Goal: Task Accomplishment & Management: Complete application form

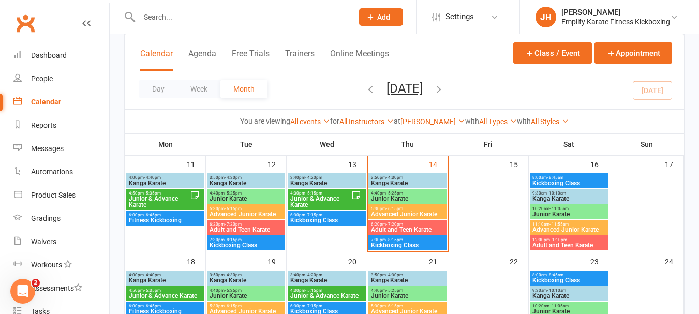
click at [224, 17] on input "text" at bounding box center [240, 17] width 209 height 14
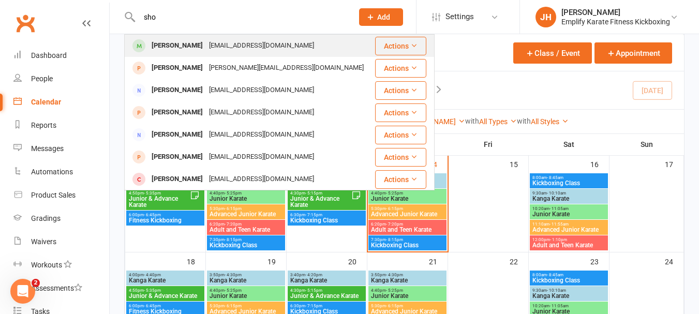
type input "sho"
click at [212, 43] on div "[EMAIL_ADDRESS][DOMAIN_NAME]" at bounding box center [261, 45] width 111 height 15
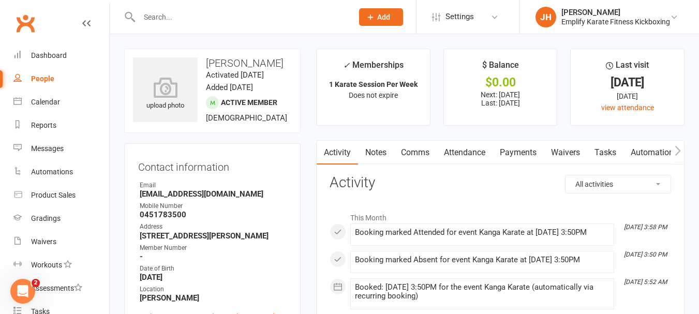
scroll to position [52, 0]
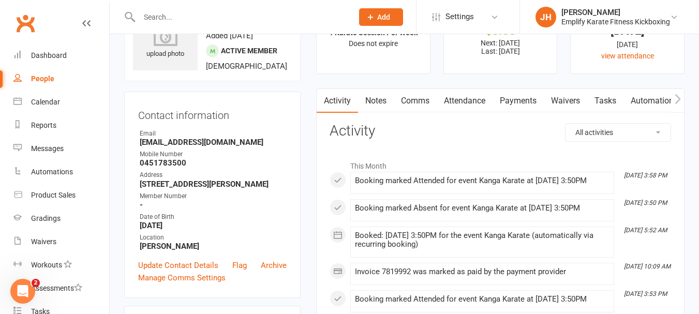
click at [528, 99] on link "Payments" at bounding box center [517, 101] width 51 height 24
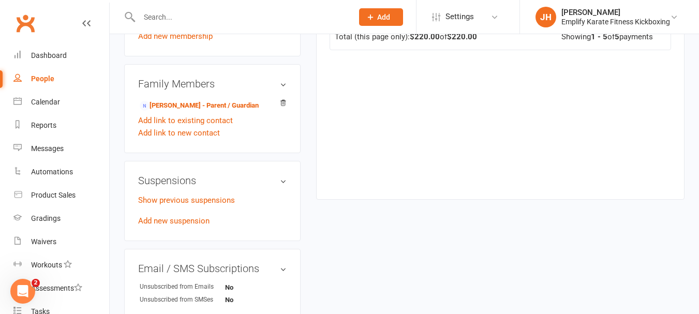
scroll to position [517, 0]
click at [181, 225] on link "Add new suspension" at bounding box center [173, 220] width 71 height 9
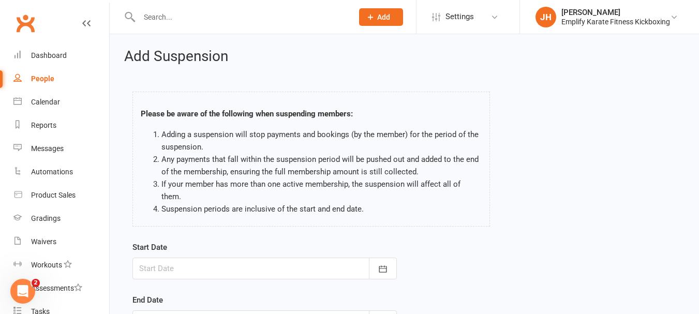
scroll to position [103, 0]
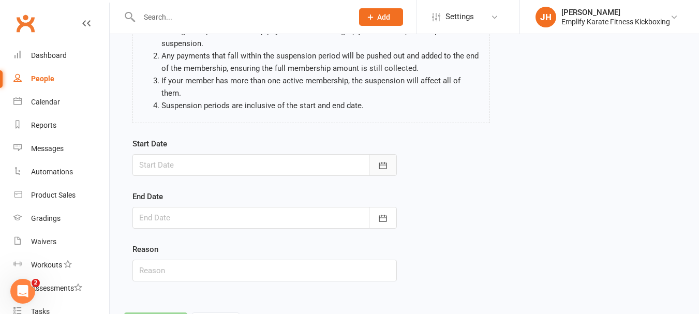
click at [385, 160] on icon "button" at bounding box center [383, 165] width 10 height 10
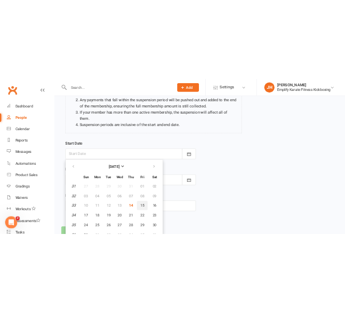
scroll to position [141, 0]
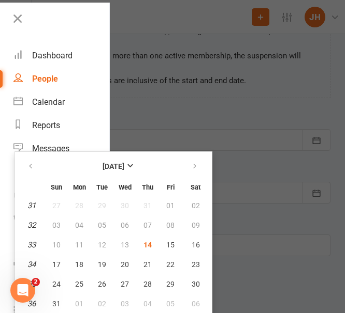
click at [251, 104] on div at bounding box center [172, 156] width 345 height 313
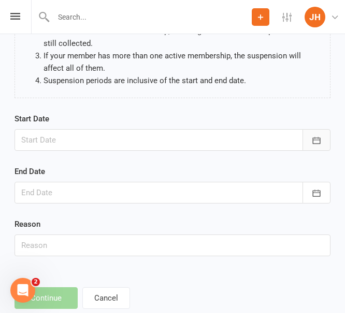
click at [318, 139] on icon "button" at bounding box center [316, 140] width 8 height 7
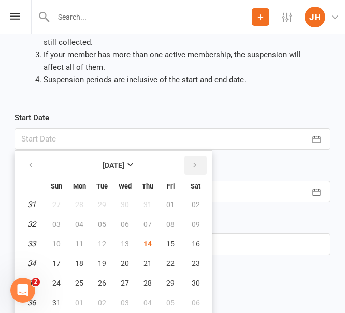
click at [195, 157] on button "button" at bounding box center [195, 165] width 22 height 19
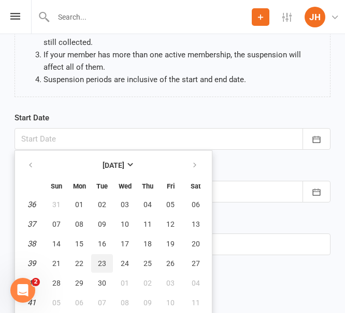
click at [103, 264] on span "23" at bounding box center [102, 264] width 8 height 8
type input "[DATE]"
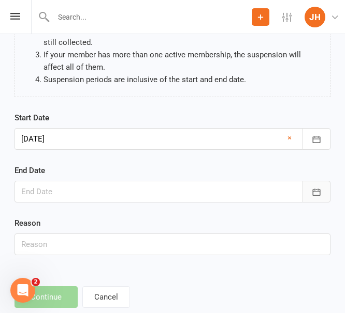
click at [323, 186] on button "button" at bounding box center [316, 192] width 28 height 22
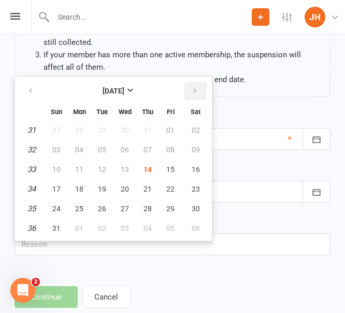
click at [190, 97] on button "button" at bounding box center [195, 91] width 22 height 19
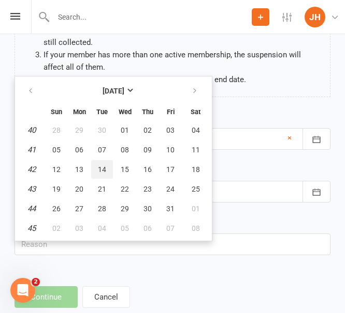
click at [106, 168] on button "14" at bounding box center [102, 169] width 22 height 19
type input "[DATE]"
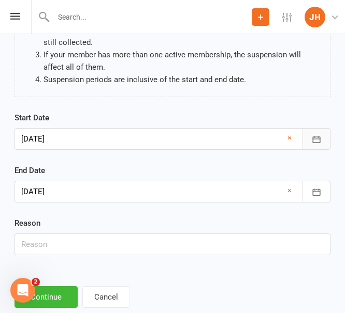
click at [312, 137] on icon "button" at bounding box center [316, 139] width 10 height 10
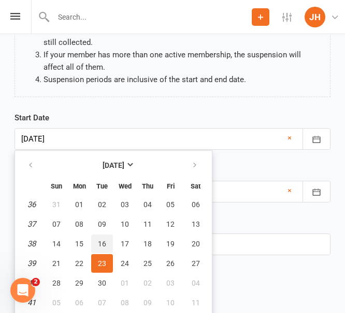
click at [111, 246] on button "16" at bounding box center [102, 244] width 22 height 19
type input "[DATE]"
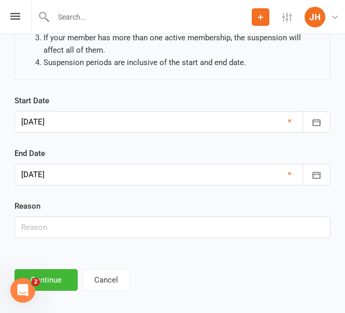
scroll to position [166, 0]
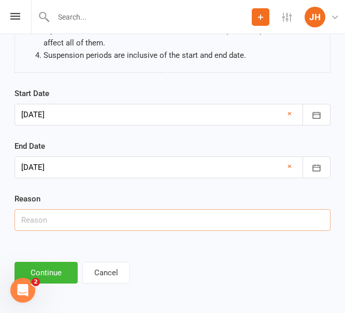
click at [177, 219] on input "text" at bounding box center [172, 220] width 316 height 22
type input "Holiday"
click at [67, 269] on button "Continue" at bounding box center [45, 273] width 63 height 22
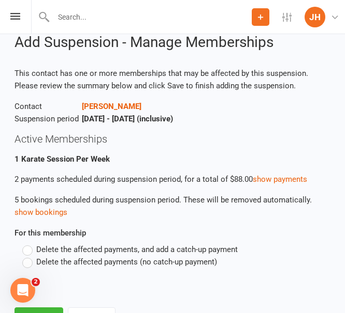
scroll to position [76, 0]
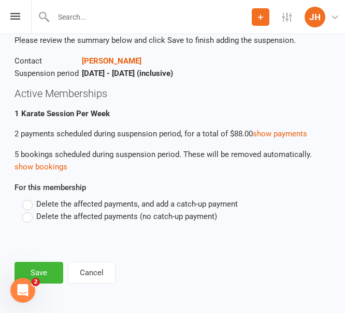
click at [47, 218] on span "Delete the affected payments (no catch-up payment)" at bounding box center [126, 216] width 181 height 11
click at [29, 211] on input "Delete the affected payments (no catch-up payment)" at bounding box center [25, 211] width 7 height 0
click at [58, 268] on button "Save" at bounding box center [38, 273] width 49 height 22
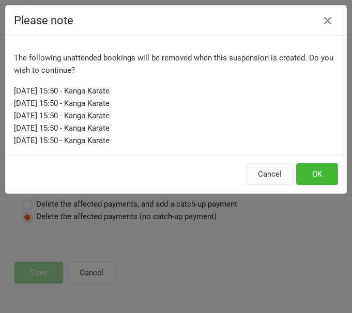
click at [253, 169] on button "Cancel" at bounding box center [270, 174] width 48 height 22
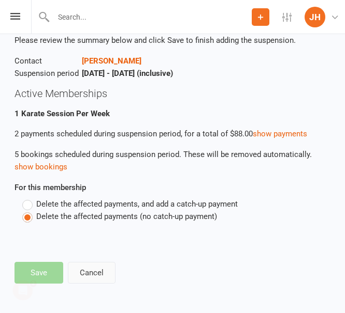
click at [103, 277] on button "Cancel" at bounding box center [92, 273] width 48 height 22
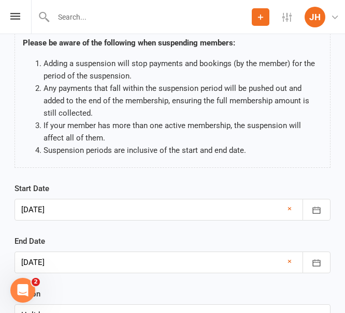
scroll to position [155, 0]
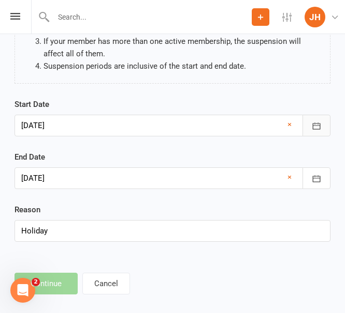
click at [313, 128] on icon "button" at bounding box center [316, 126] width 10 height 10
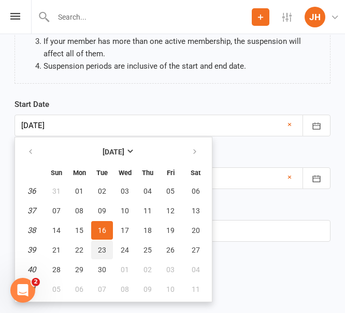
click at [106, 252] on span "23" at bounding box center [102, 250] width 8 height 8
type input "[DATE]"
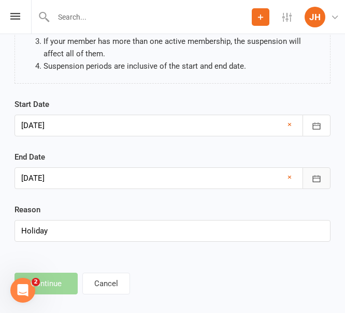
click at [322, 178] on button "button" at bounding box center [316, 179] width 28 height 22
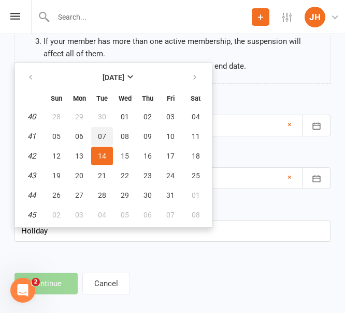
click at [96, 140] on button "07" at bounding box center [102, 136] width 22 height 19
type input "[DATE]"
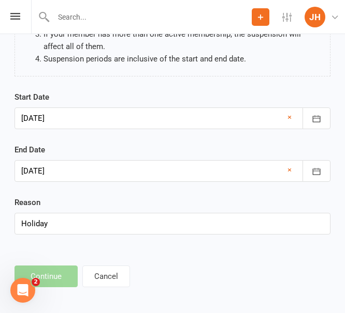
scroll to position [166, 0]
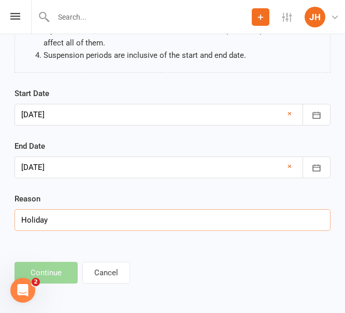
click at [192, 226] on input "Holiday" at bounding box center [172, 220] width 316 height 22
click at [53, 278] on footer "Continue Cancel" at bounding box center [172, 273] width 316 height 22
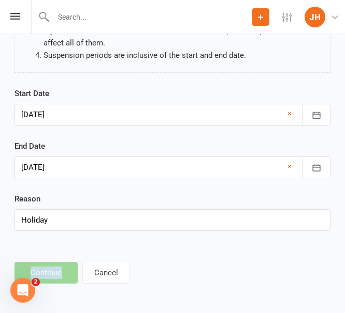
click at [53, 279] on footer "Continue Cancel" at bounding box center [172, 273] width 316 height 22
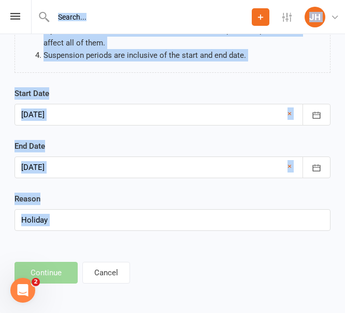
click at [53, 279] on footer "Continue Cancel" at bounding box center [172, 273] width 316 height 22
click at [151, 272] on footer "Continue Cancel" at bounding box center [172, 273] width 316 height 22
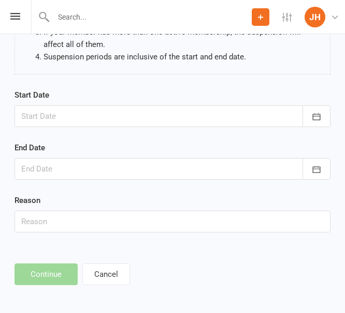
scroll to position [166, 0]
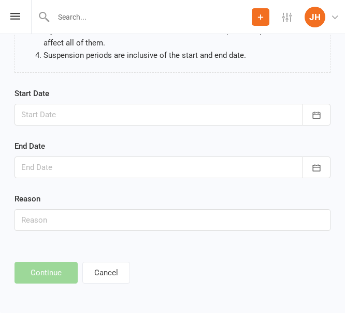
click at [190, 119] on div at bounding box center [172, 115] width 316 height 22
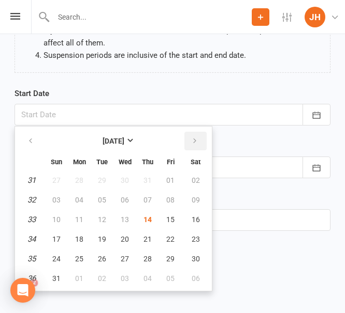
scroll to position [0, 0]
click at [197, 142] on icon "button" at bounding box center [194, 141] width 7 height 8
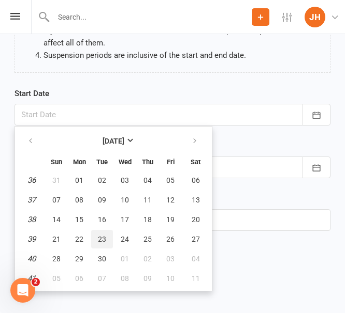
click at [99, 244] on button "23" at bounding box center [102, 239] width 22 height 19
type input "[DATE]"
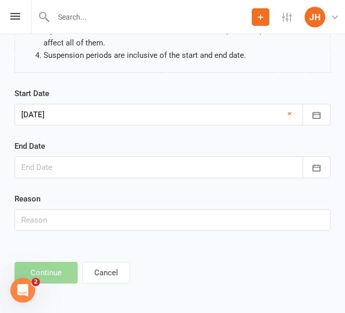
click at [130, 172] on div at bounding box center [172, 168] width 316 height 22
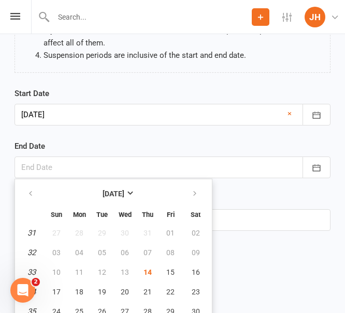
scroll to position [194, 0]
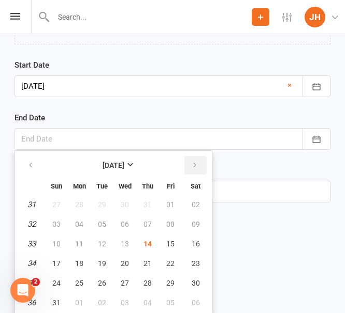
click at [192, 157] on button "button" at bounding box center [195, 165] width 22 height 19
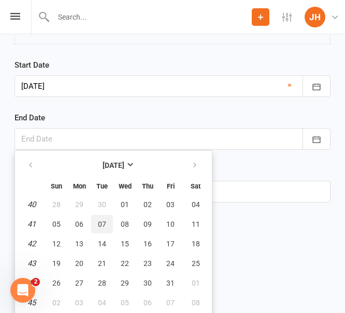
click at [105, 228] on span "07" at bounding box center [102, 224] width 8 height 8
type input "[DATE]"
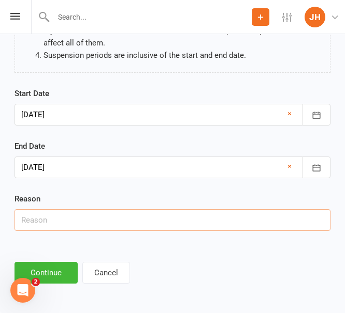
click at [257, 223] on input "text" at bounding box center [172, 220] width 316 height 22
type input "Holiday"
click at [64, 267] on button "Continue" at bounding box center [45, 273] width 63 height 22
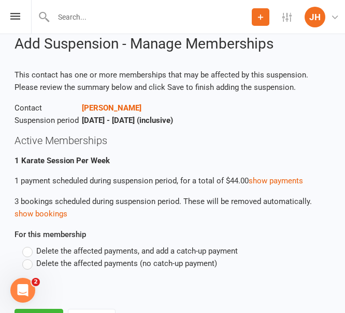
scroll to position [52, 0]
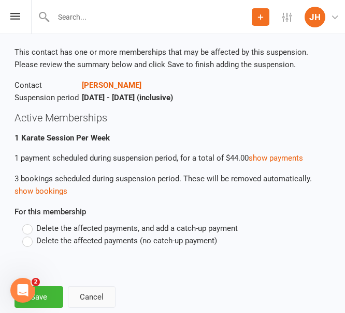
click at [93, 290] on button "Cancel" at bounding box center [92, 298] width 48 height 22
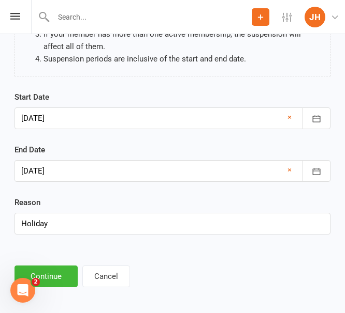
scroll to position [166, 0]
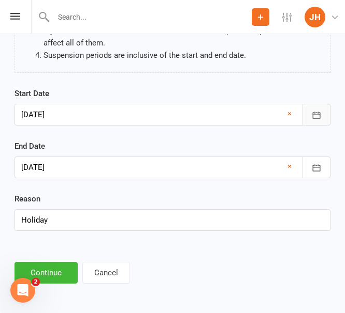
click at [320, 115] on icon "button" at bounding box center [316, 115] width 10 height 10
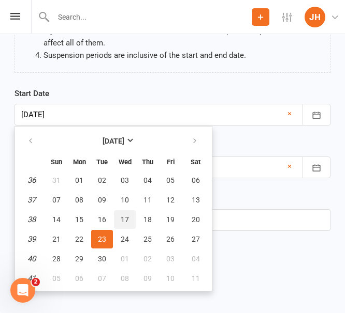
click at [123, 216] on span "17" at bounding box center [125, 220] width 8 height 8
type input "17 Sep 2025"
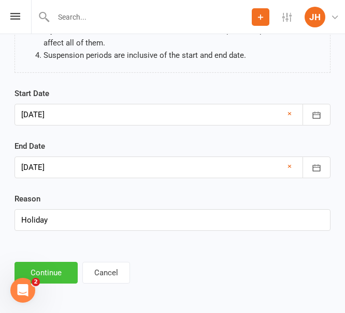
click at [60, 275] on button "Continue" at bounding box center [45, 273] width 63 height 22
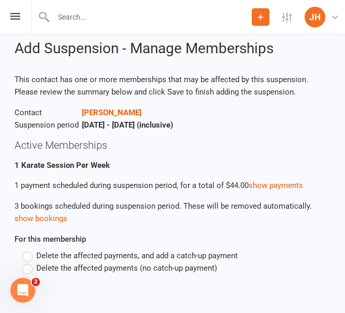
scroll to position [76, 0]
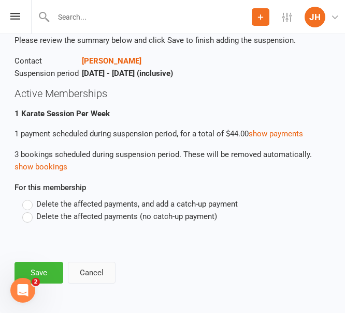
click at [98, 268] on button "Cancel" at bounding box center [92, 273] width 48 height 22
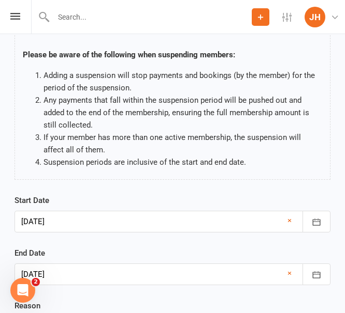
scroll to position [155, 0]
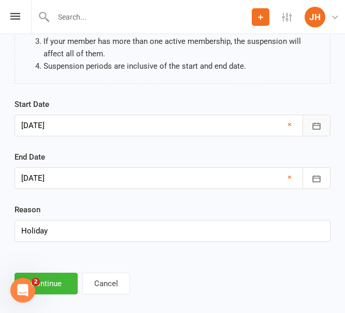
click at [318, 126] on icon "button" at bounding box center [316, 126] width 8 height 7
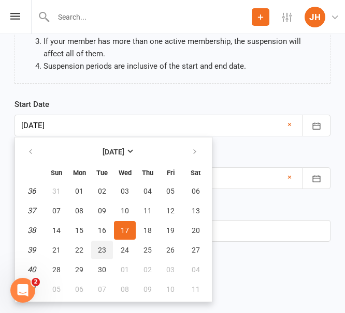
click at [98, 248] on span "23" at bounding box center [102, 250] width 8 height 8
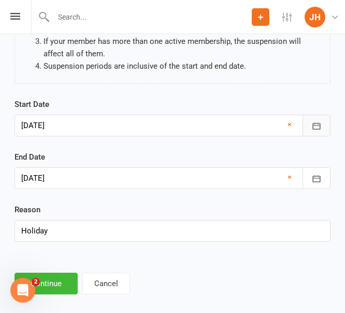
click at [317, 126] on icon "button" at bounding box center [316, 126] width 8 height 7
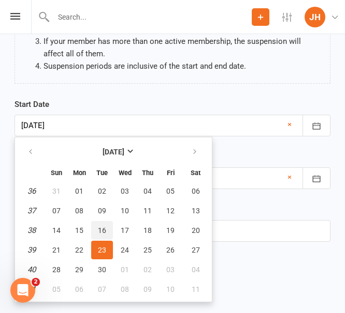
click at [107, 228] on button "16" at bounding box center [102, 230] width 22 height 19
type input "[DATE]"
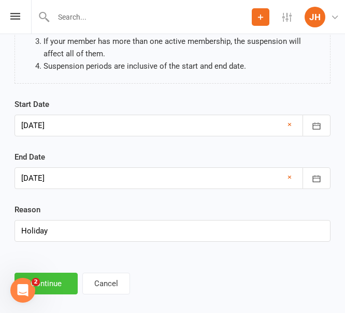
click at [65, 282] on button "Continue" at bounding box center [45, 284] width 63 height 22
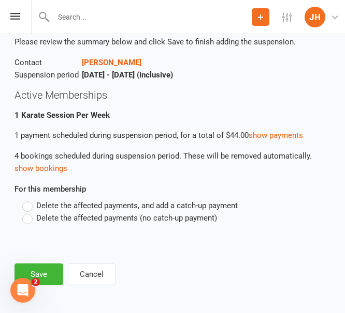
scroll to position [76, 0]
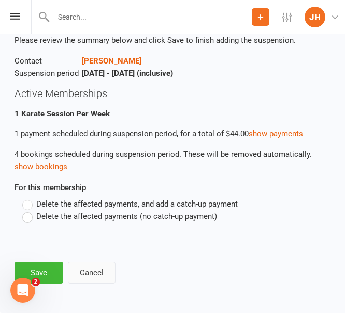
click at [91, 270] on button "Cancel" at bounding box center [92, 273] width 48 height 22
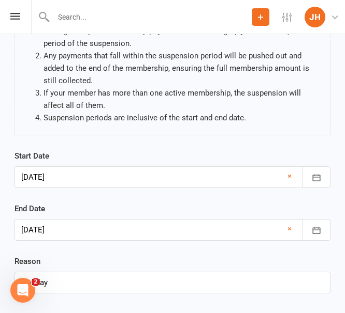
scroll to position [155, 0]
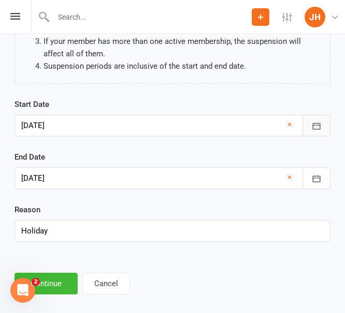
click at [310, 121] on button "button" at bounding box center [316, 126] width 28 height 22
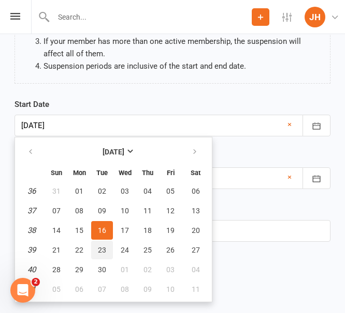
click at [106, 249] on span "23" at bounding box center [102, 250] width 8 height 8
type input "[DATE]"
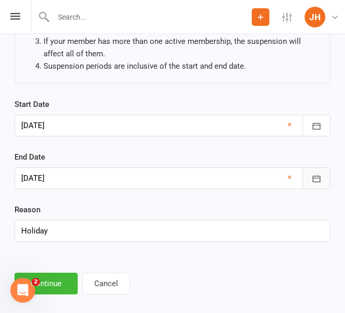
click at [312, 177] on icon "button" at bounding box center [316, 178] width 8 height 7
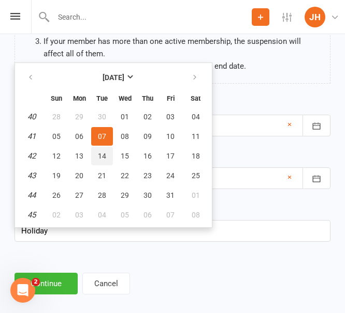
click at [103, 157] on span "14" at bounding box center [102, 156] width 8 height 8
type input "[DATE]"
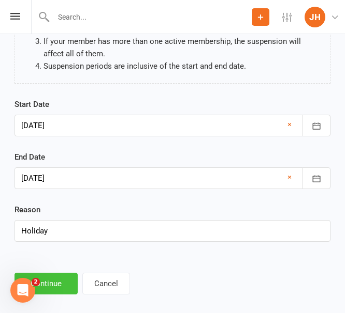
click at [65, 282] on button "Continue" at bounding box center [45, 284] width 63 height 22
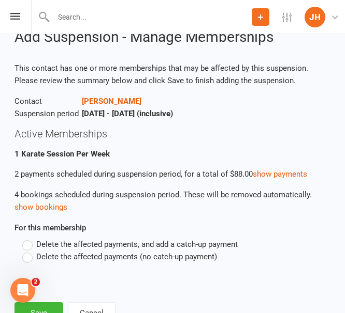
scroll to position [52, 0]
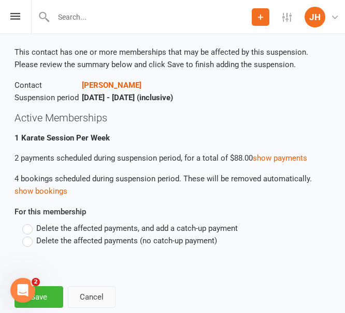
click at [100, 290] on button "Cancel" at bounding box center [92, 298] width 48 height 22
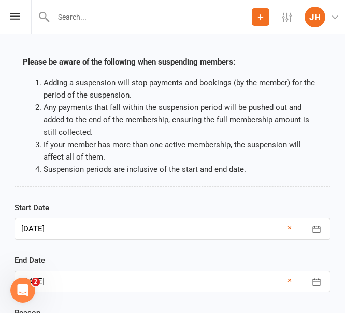
scroll to position [0, 0]
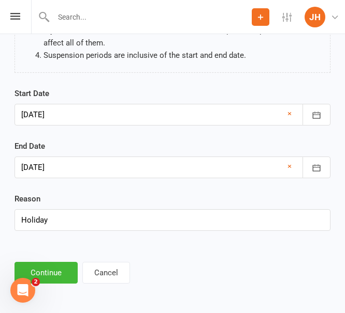
click at [237, 161] on div at bounding box center [172, 168] width 316 height 22
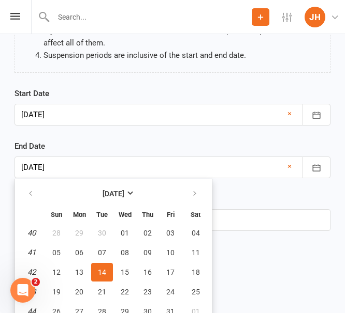
scroll to position [194, 0]
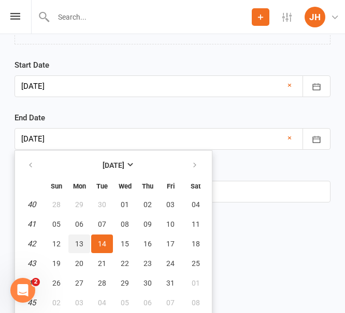
click at [83, 244] on span "13" at bounding box center [79, 244] width 8 height 8
type input "13 Oct 2025"
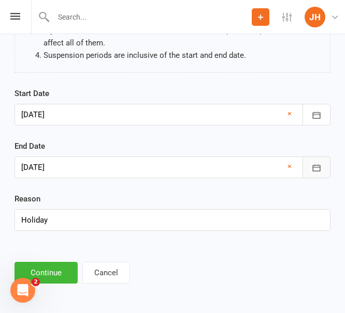
click at [315, 170] on icon "button" at bounding box center [316, 168] width 10 height 10
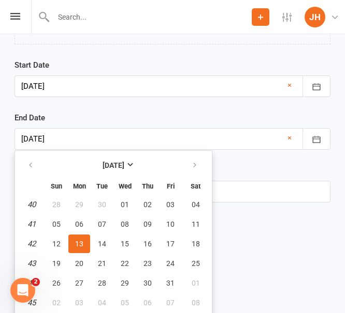
click at [276, 166] on div "Reason Holiday" at bounding box center [172, 183] width 316 height 38
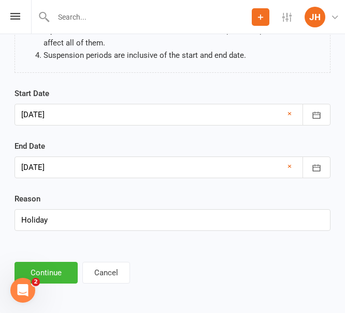
scroll to position [166, 0]
click at [65, 277] on button "Continue" at bounding box center [45, 273] width 63 height 22
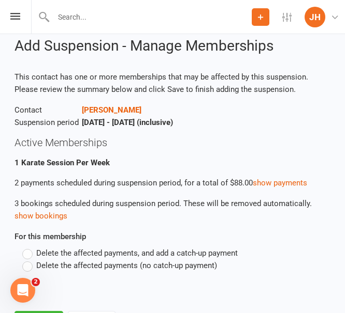
scroll to position [52, 0]
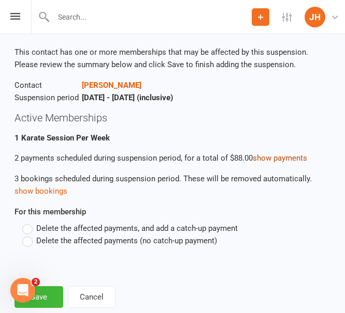
click at [280, 159] on link "show payments" at bounding box center [279, 158] width 54 height 9
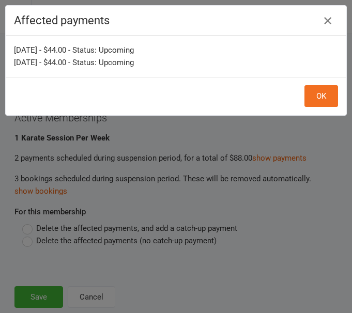
click at [322, 14] on icon "button" at bounding box center [328, 20] width 12 height 12
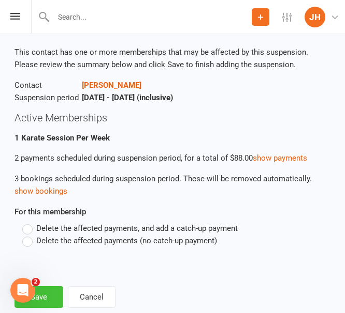
click at [61, 298] on button "Save" at bounding box center [38, 298] width 49 height 22
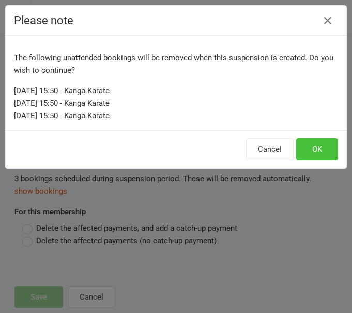
click at [317, 147] on button "OK" at bounding box center [317, 150] width 42 height 22
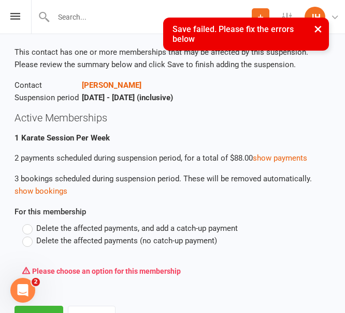
scroll to position [96, 0]
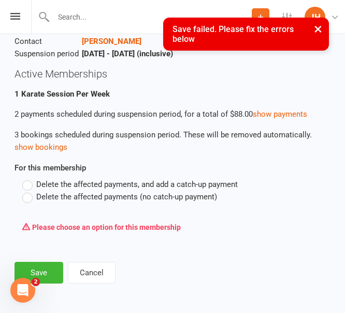
click at [56, 198] on span "Delete the affected payments (no catch-up payment)" at bounding box center [126, 196] width 181 height 11
click at [29, 191] on input "Delete the affected payments (no catch-up payment)" at bounding box center [25, 191] width 7 height 0
click at [41, 271] on button "Save" at bounding box center [38, 273] width 49 height 22
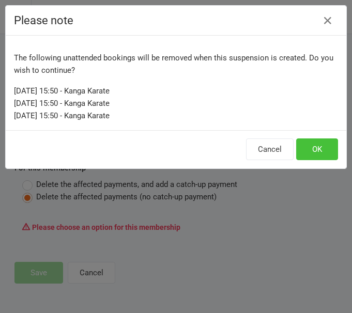
click at [316, 143] on button "OK" at bounding box center [317, 150] width 42 height 22
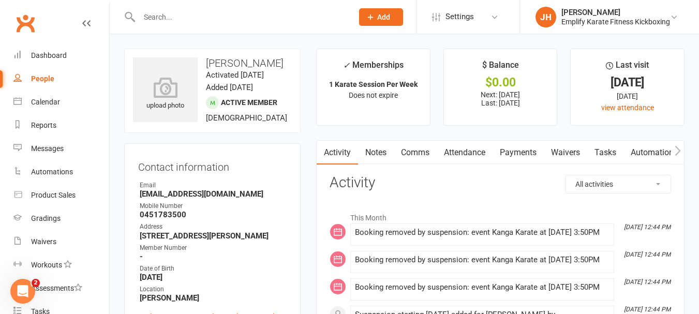
click at [183, 22] on input "text" at bounding box center [240, 17] width 209 height 14
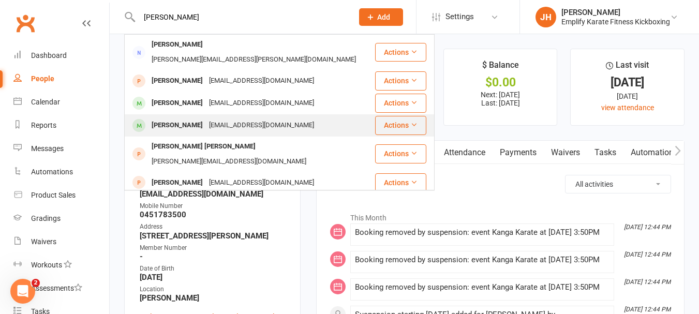
type input "christopher"
click at [183, 118] on div "Christopher Giraldo" at bounding box center [176, 125] width 57 height 15
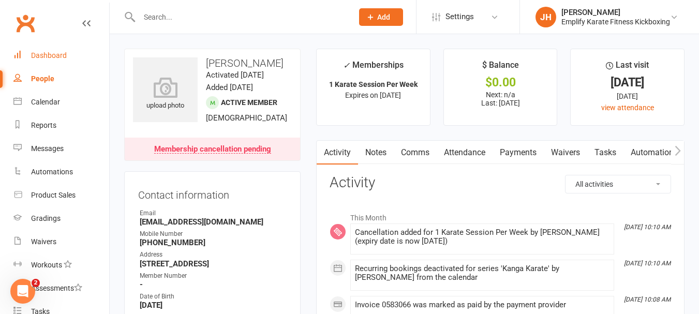
click at [35, 58] on div "Dashboard" at bounding box center [49, 55] width 36 height 8
